Goal: Navigation & Orientation: Find specific page/section

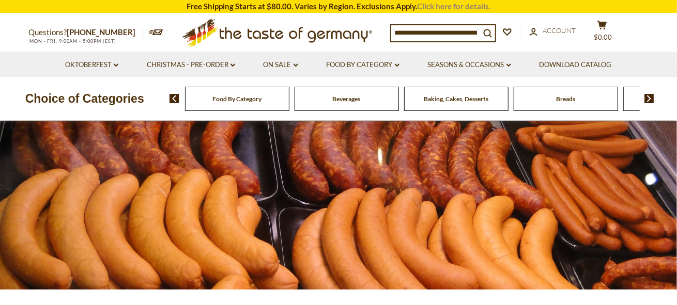
click at [451, 8] on link "Click here for details." at bounding box center [453, 6] width 73 height 9
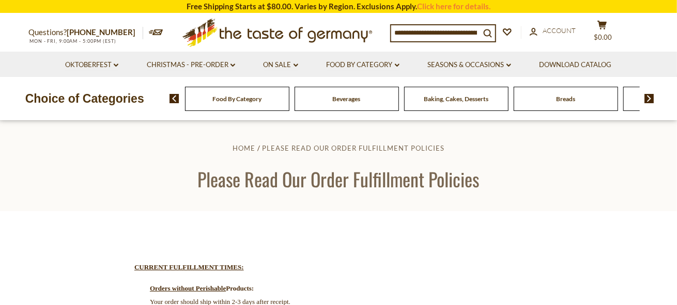
click at [171, 98] on img at bounding box center [174, 98] width 10 height 9
click at [647, 101] on img at bounding box center [649, 98] width 10 height 9
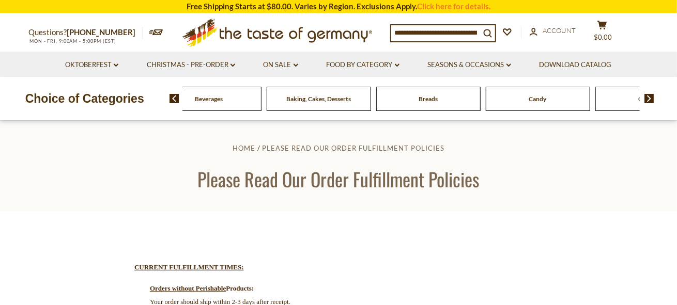
click at [152, 98] on div "Breads" at bounding box center [100, 99] width 104 height 24
click at [434, 99] on span "Breads" at bounding box center [427, 99] width 19 height 8
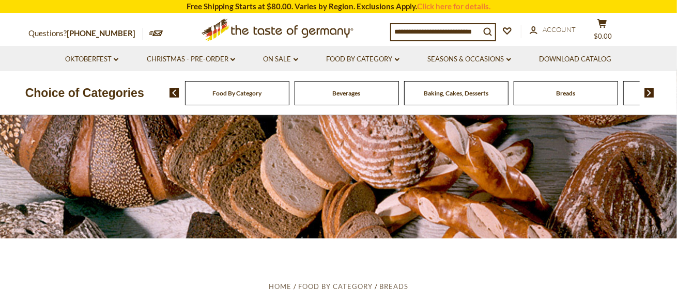
scroll to position [103, 0]
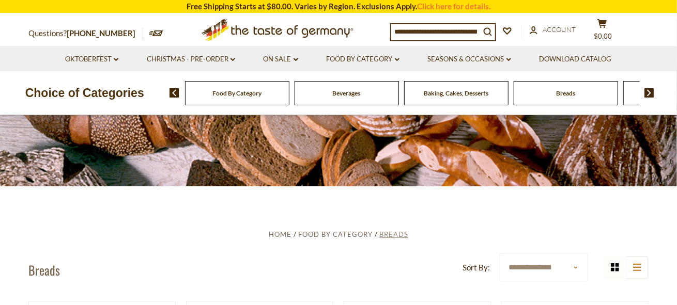
click at [398, 232] on span "Breads" at bounding box center [393, 234] width 29 height 8
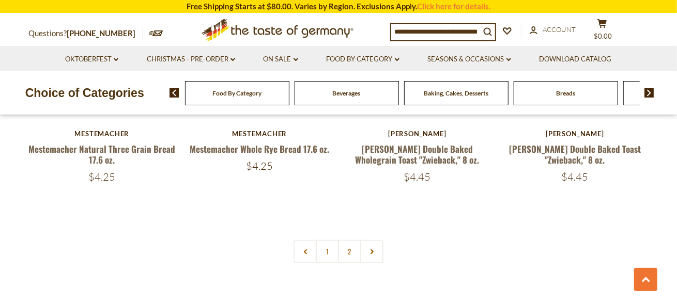
scroll to position [2477, 0]
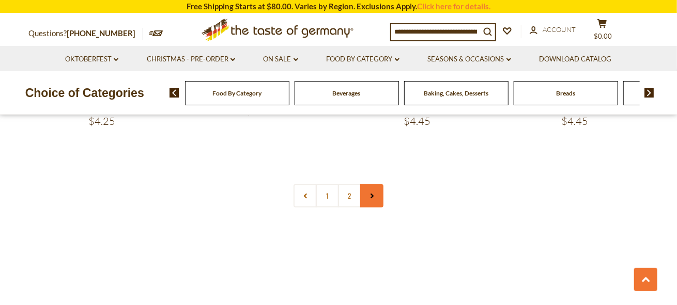
click at [365, 198] on link at bounding box center [371, 195] width 23 height 23
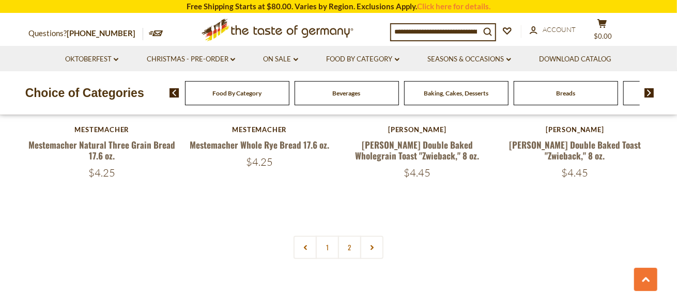
scroll to position [2428, 0]
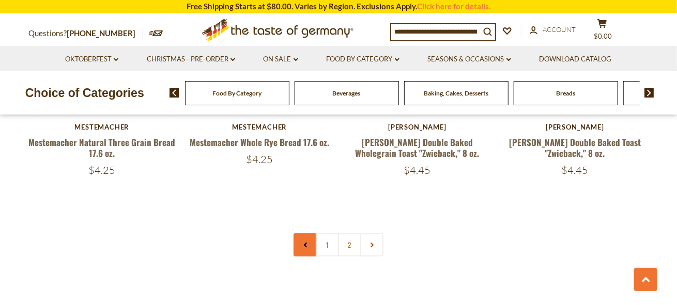
click at [305, 240] on link at bounding box center [304, 245] width 23 height 23
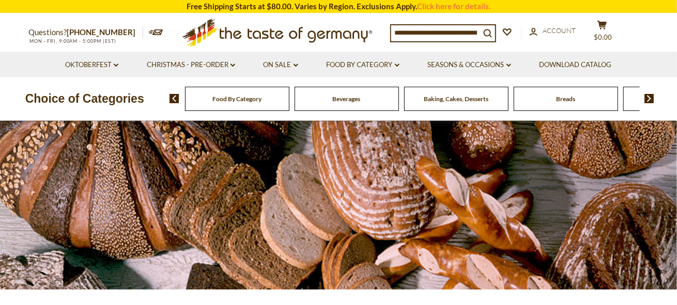
click at [361, 214] on div at bounding box center [338, 205] width 677 height 169
click at [651, 102] on img at bounding box center [649, 98] width 10 height 9
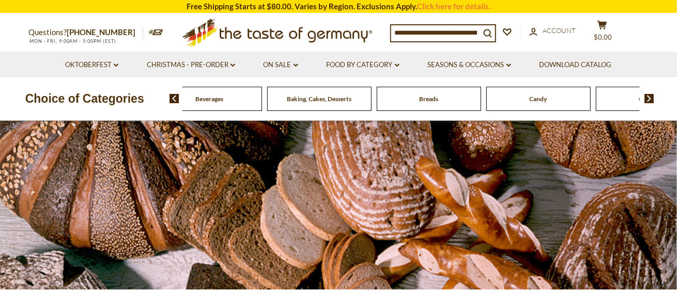
click at [425, 99] on span "Breads" at bounding box center [428, 99] width 19 height 8
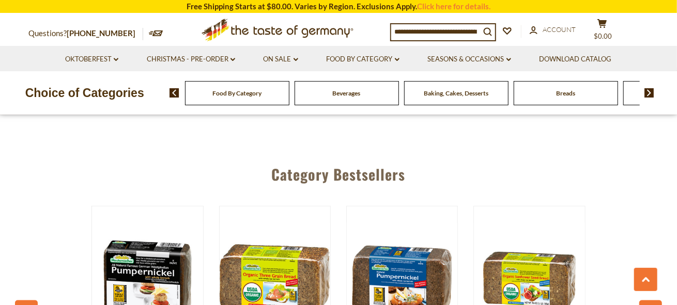
scroll to position [2556, 0]
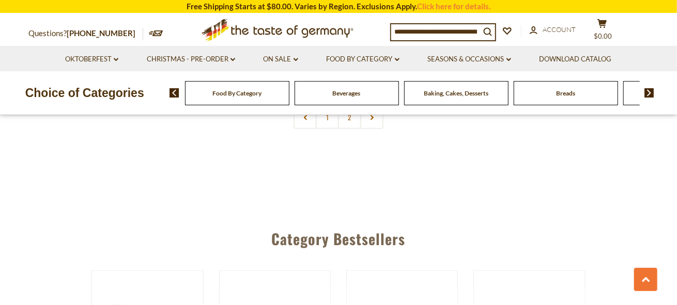
click at [172, 94] on img at bounding box center [174, 92] width 10 height 9
click at [173, 93] on img at bounding box center [174, 92] width 10 height 9
click at [221, 93] on span "Food By Category" at bounding box center [236, 93] width 49 height 8
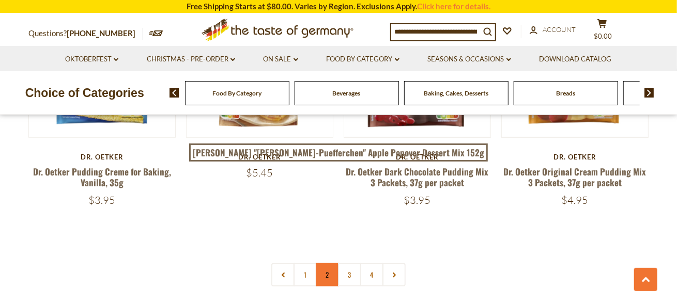
scroll to position [2325, 0]
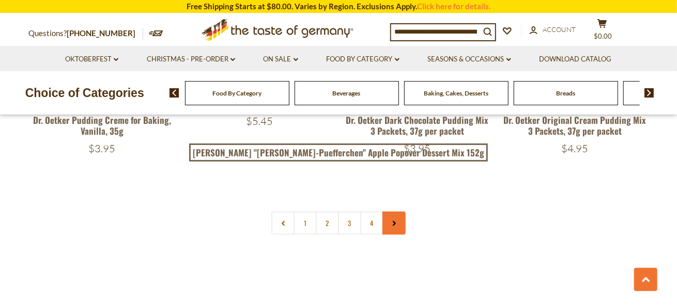
click at [397, 212] on link at bounding box center [393, 223] width 23 height 23
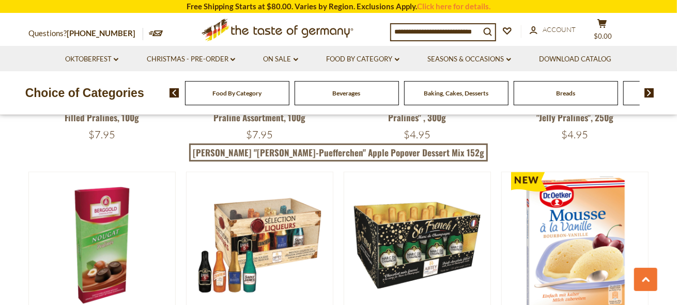
scroll to position [568, 0]
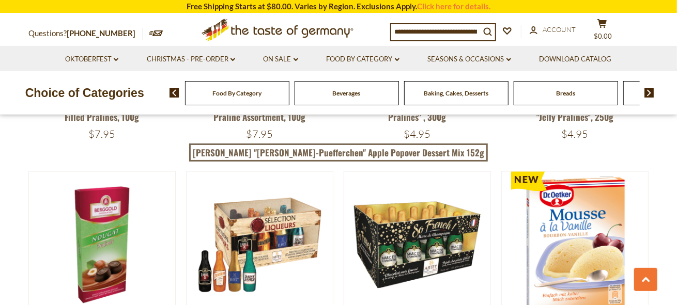
scroll to position [2325, 0]
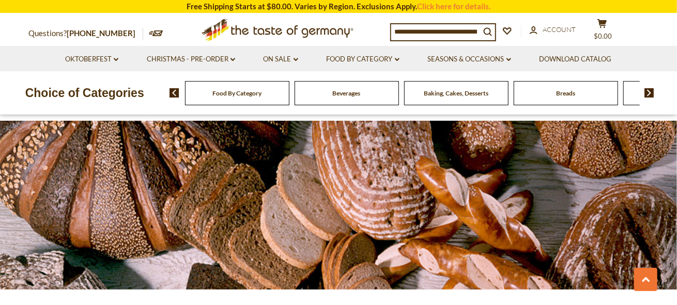
scroll to position [2477, 0]
